Goal: Transaction & Acquisition: Purchase product/service

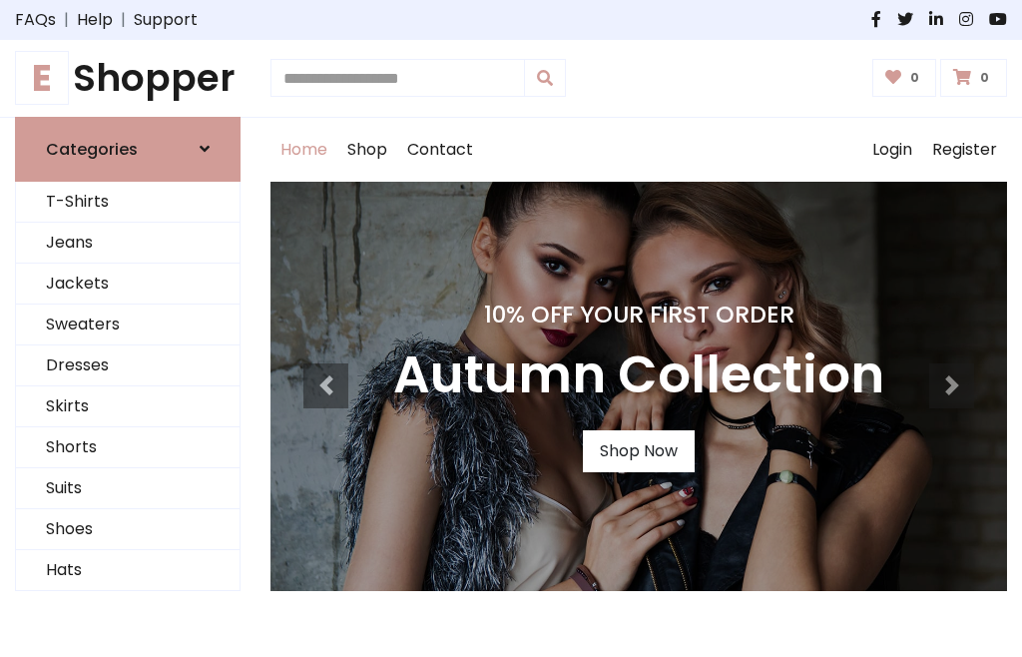
click at [511, 328] on h4 "10% Off Your First Order" at bounding box center [638, 314] width 491 height 28
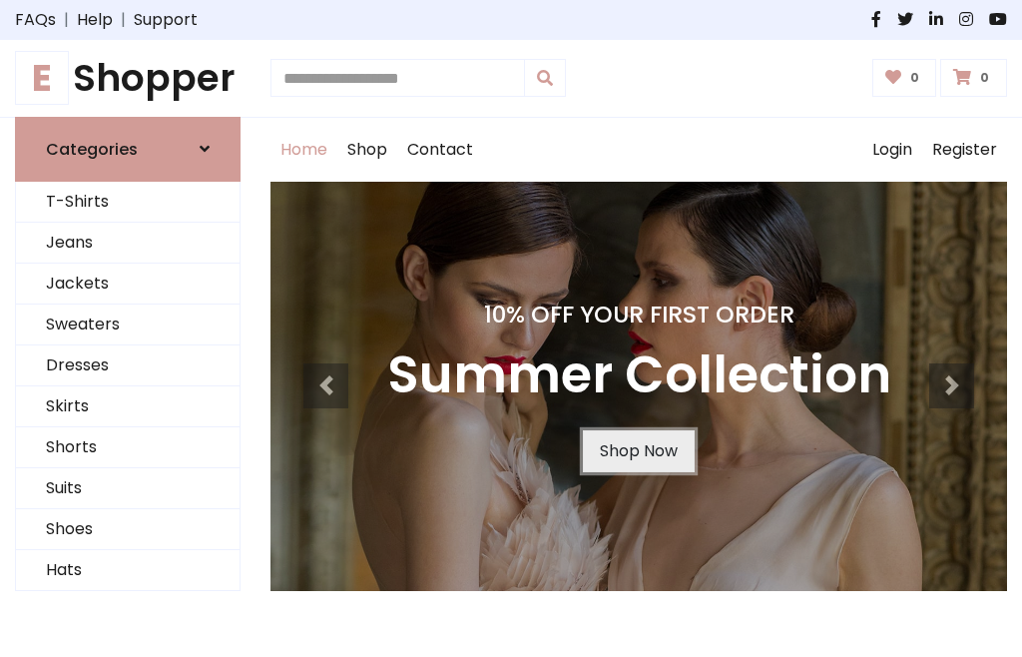
click at [638, 450] on link "Shop Now" at bounding box center [639, 451] width 112 height 42
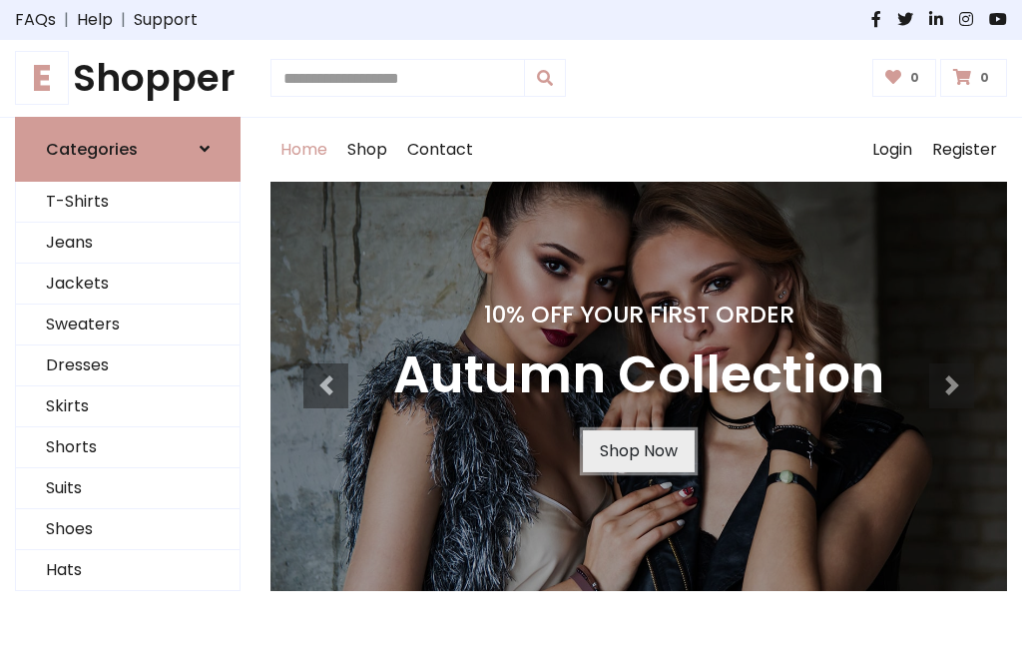
click at [638, 450] on link "Shop Now" at bounding box center [639, 451] width 112 height 42
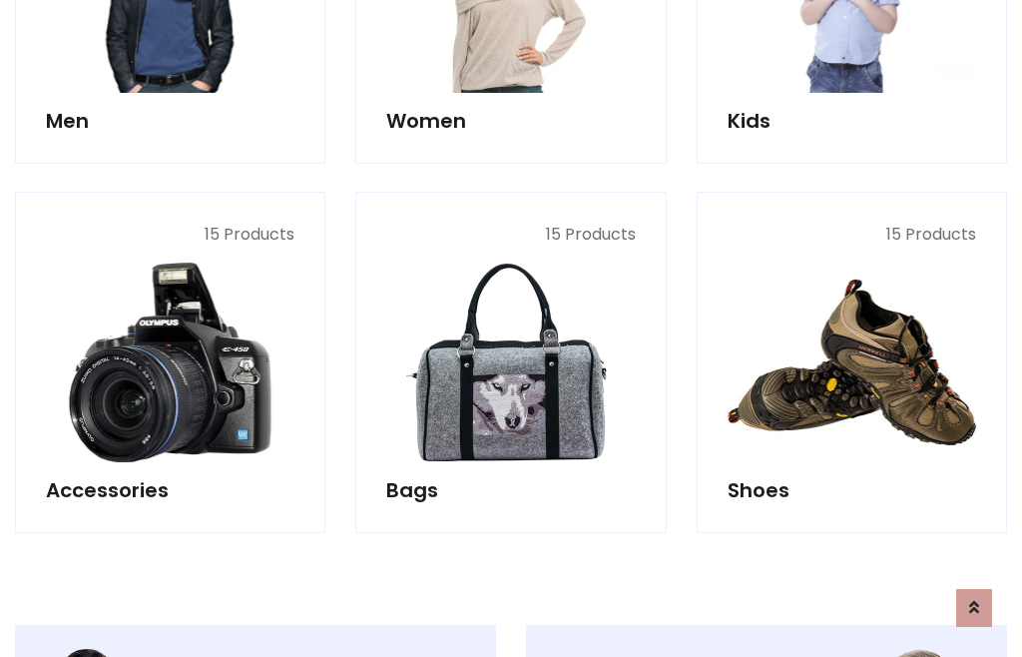
scroll to position [1990, 0]
